Goal: Transaction & Acquisition: Subscribe to service/newsletter

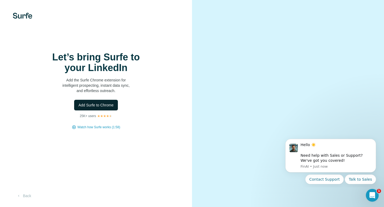
click at [103, 105] on span "Add Surfe to Chrome" at bounding box center [95, 105] width 35 height 5
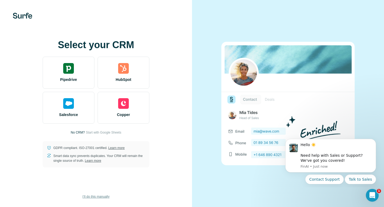
click at [94, 197] on span "I’ll do this manually" at bounding box center [95, 197] width 27 height 5
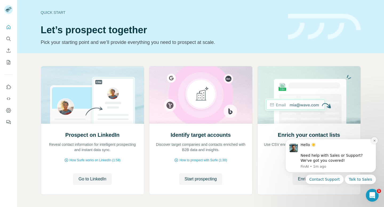
click at [373, 143] on button "Dismiss notification" at bounding box center [374, 140] width 7 height 7
